Goal: Browse casually

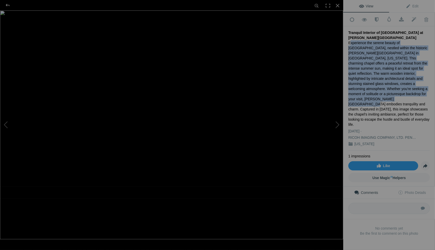
drag, startPoint x: 350, startPoint y: 41, endPoint x: 396, endPoint y: 91, distance: 68.3
click at [396, 91] on div "Experience the serene beauty of [GEOGRAPHIC_DATA], nestled within the historic …" at bounding box center [390, 83] width 82 height 87
drag, startPoint x: 395, startPoint y: 91, endPoint x: 380, endPoint y: 51, distance: 43.1
click at [380, 51] on div "Experience the serene beauty of [GEOGRAPHIC_DATA], nestled within the historic …" at bounding box center [390, 83] width 82 height 87
click at [375, 42] on div "Experience the serene beauty of [GEOGRAPHIC_DATA], nestled within the historic …" at bounding box center [390, 83] width 82 height 87
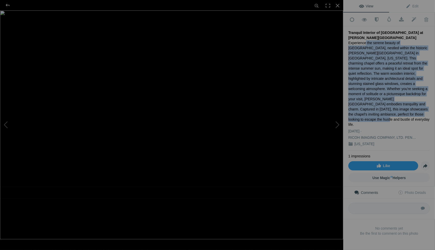
drag, startPoint x: 365, startPoint y: 41, endPoint x: 399, endPoint y: 106, distance: 73.3
click at [399, 106] on div "Experience the serene beauty of [GEOGRAPHIC_DATA], nestled within the historic …" at bounding box center [390, 83] width 82 height 87
copy div "the serene beauty of [GEOGRAPHIC_DATA], nestled within the historic [PERSON_NAM…"
